Goal: Communication & Community: Participate in discussion

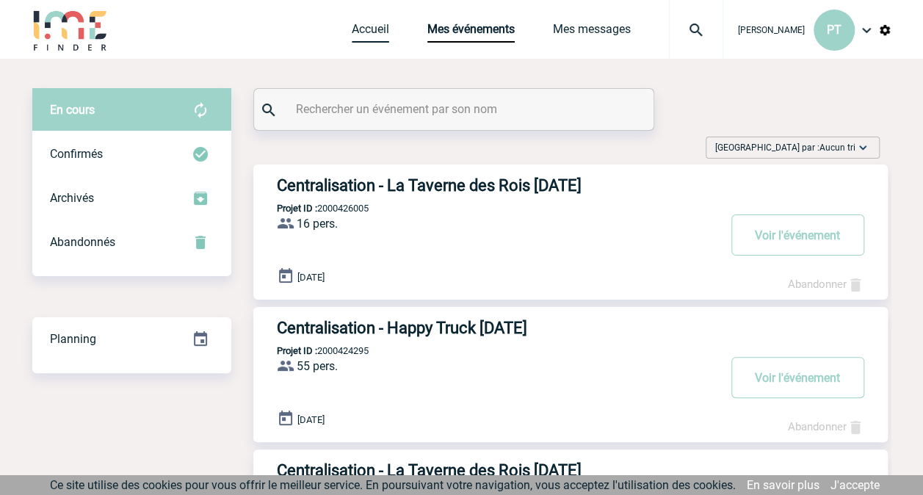
click at [377, 26] on link "Accueil" at bounding box center [370, 32] width 37 height 21
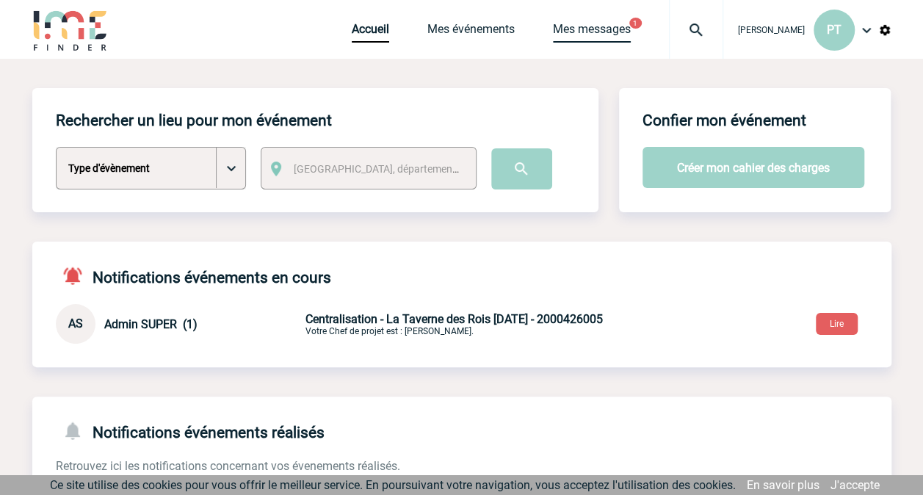
click at [630, 23] on link "Mes messages" at bounding box center [592, 32] width 78 height 21
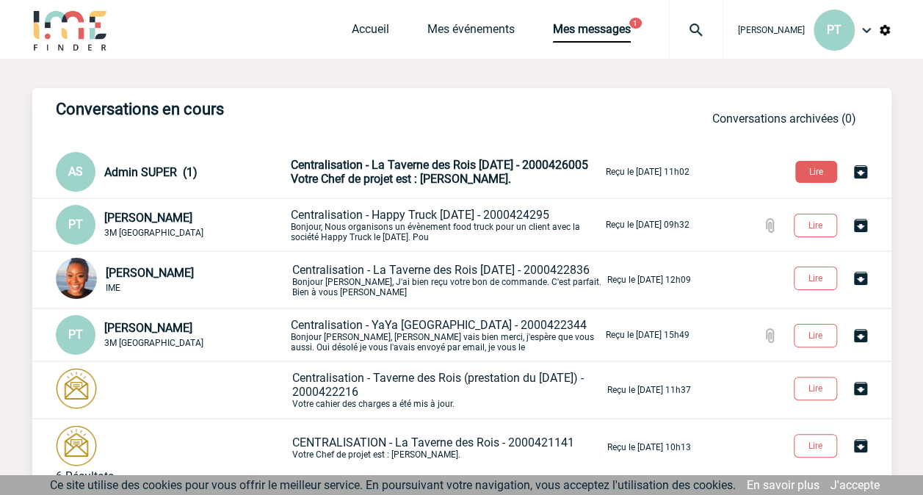
click at [375, 171] on p "Centralisation - La Taverne des Rois 16/10/2025 - 2000426005 Votre Chef de proj…" at bounding box center [447, 172] width 312 height 28
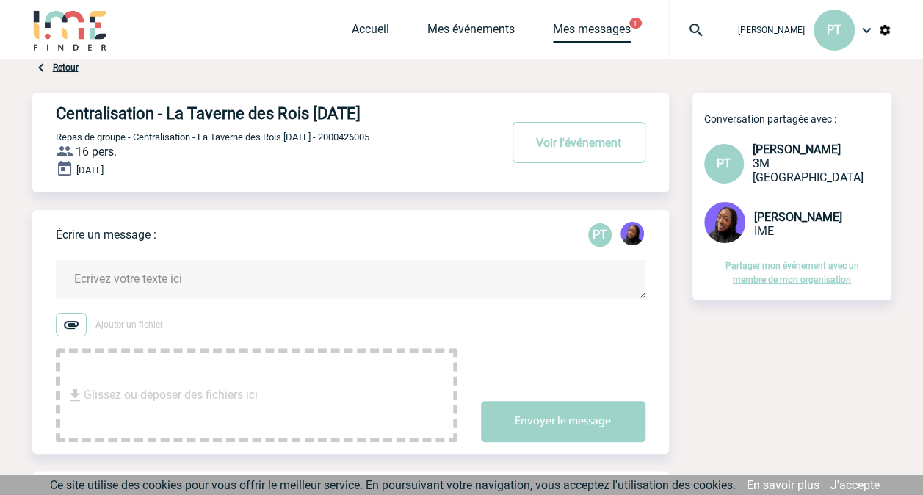
click at [602, 30] on link "Mes messages" at bounding box center [592, 32] width 78 height 21
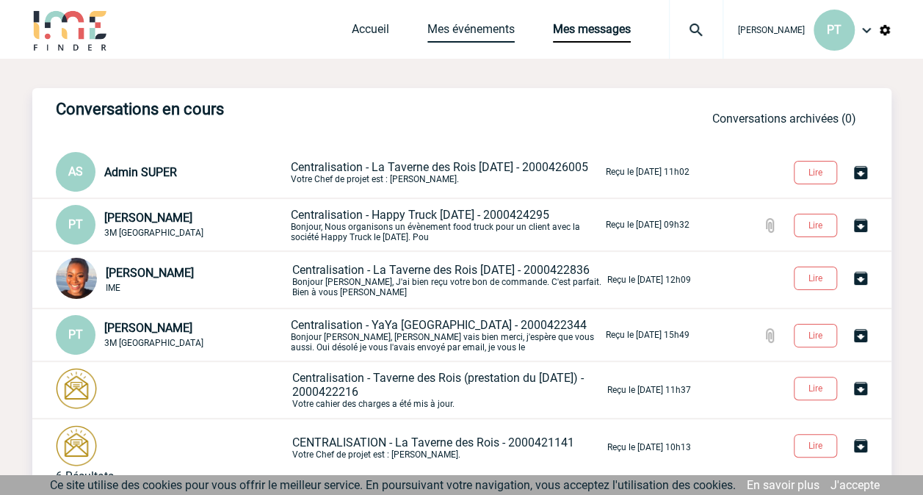
click at [483, 29] on link "Mes événements" at bounding box center [470, 32] width 87 height 21
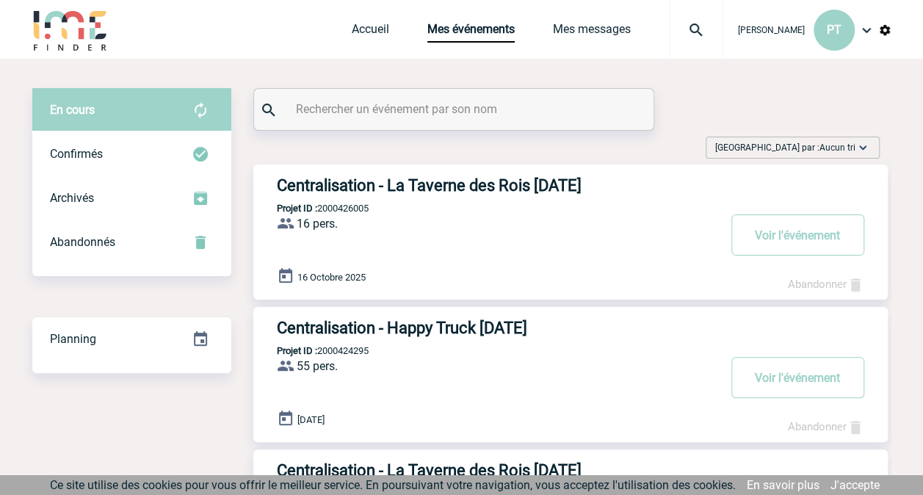
click at [456, 181] on h3 "Centralisation - La Taverne des Rois [DATE]" at bounding box center [497, 185] width 441 height 18
